Goal: Task Accomplishment & Management: Manage account settings

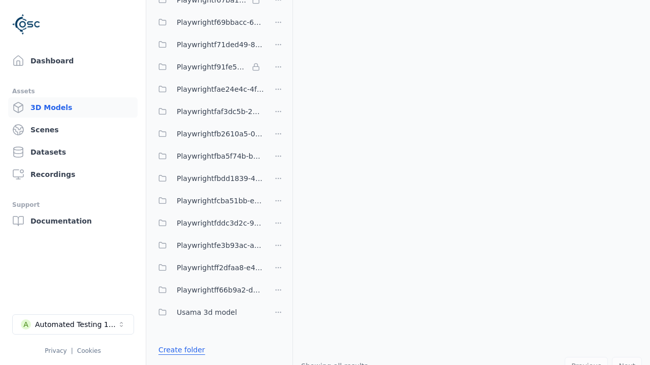
click at [181, 350] on link "Create folder" at bounding box center [181, 350] width 47 height 10
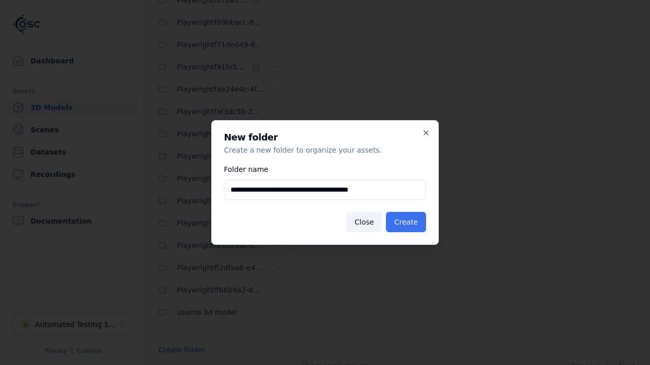
type input "**********"
click at [405, 222] on button "Create" at bounding box center [406, 222] width 40 height 20
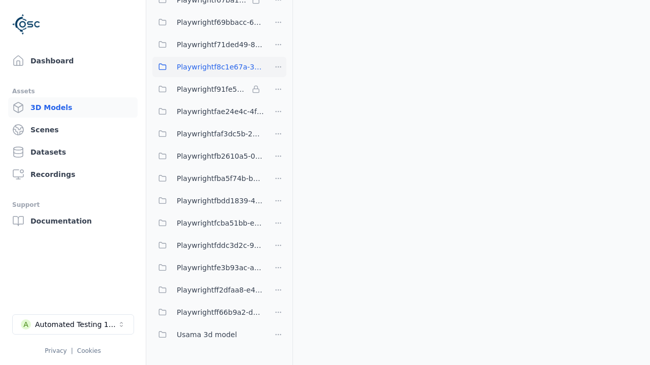
click at [208, 67] on span "Playwrightf8c1e67a-301b-4770-ba81-62ee38df34ae" at bounding box center [220, 67] width 87 height 12
